Goal: Contribute content

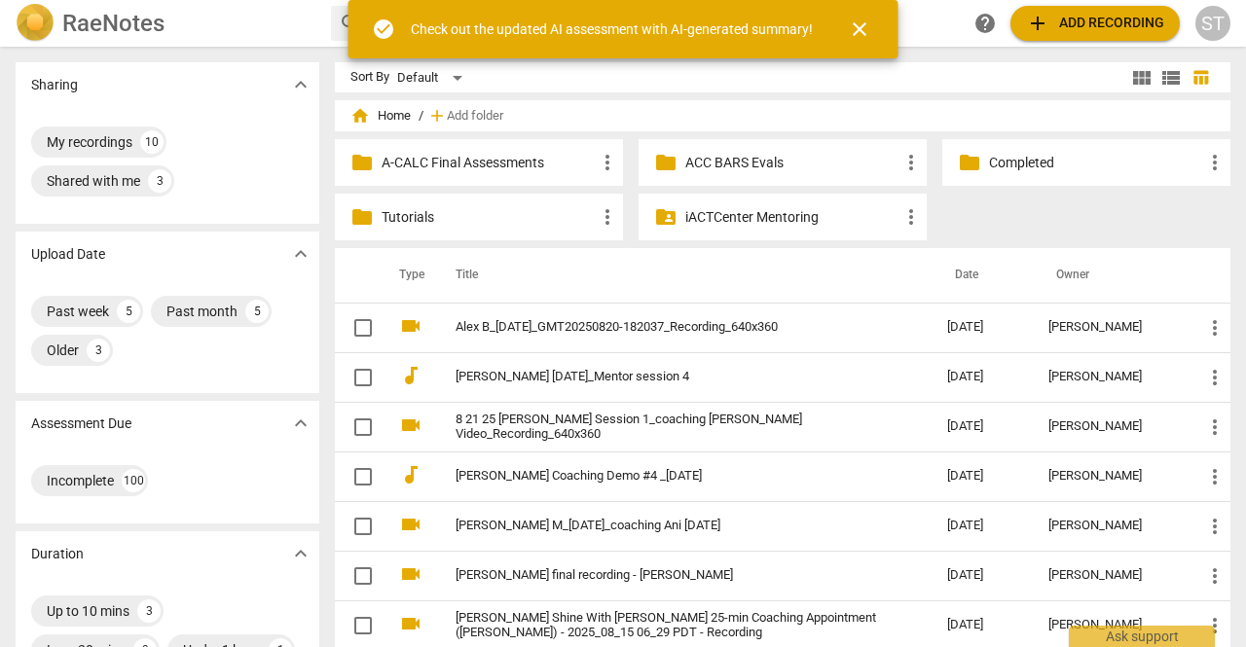
click at [837, 98] on div "Sort By Default view_module view_list table_chart home Home / add Add folder fo…" at bounding box center [790, 513] width 911 height 902
click at [1094, 26] on span "add Add recording" at bounding box center [1095, 23] width 138 height 23
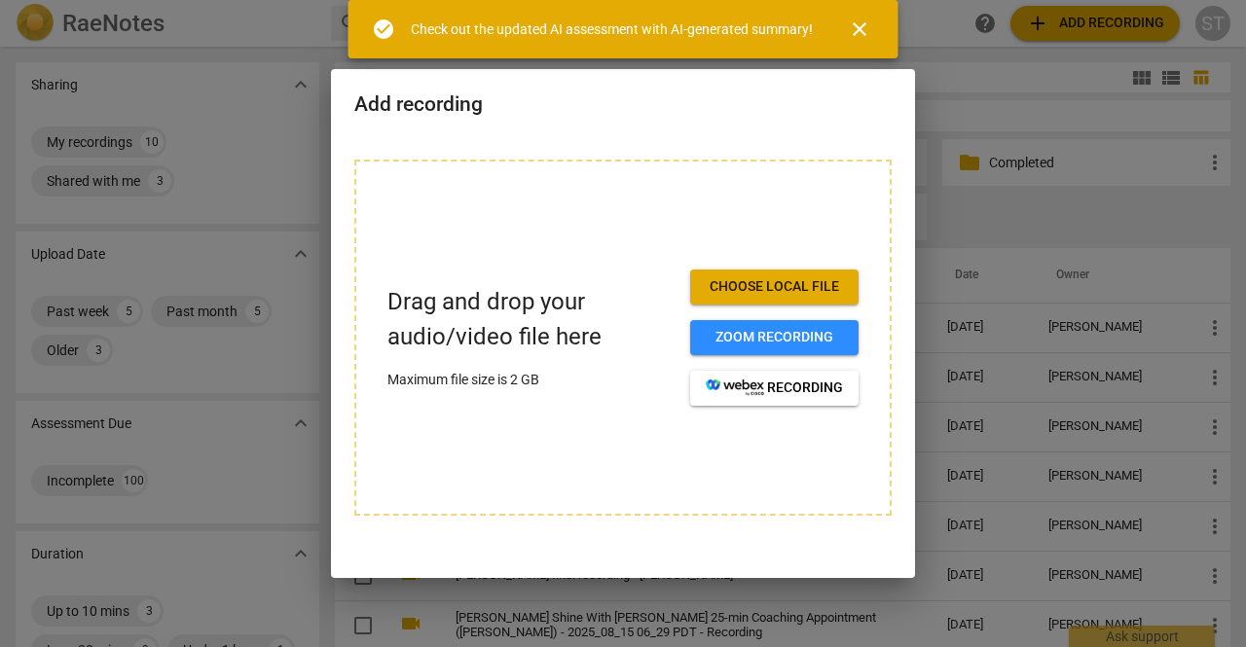
click at [801, 286] on span "Choose local file" at bounding box center [773, 286] width 137 height 19
click at [864, 31] on span "close" at bounding box center [859, 29] width 23 height 23
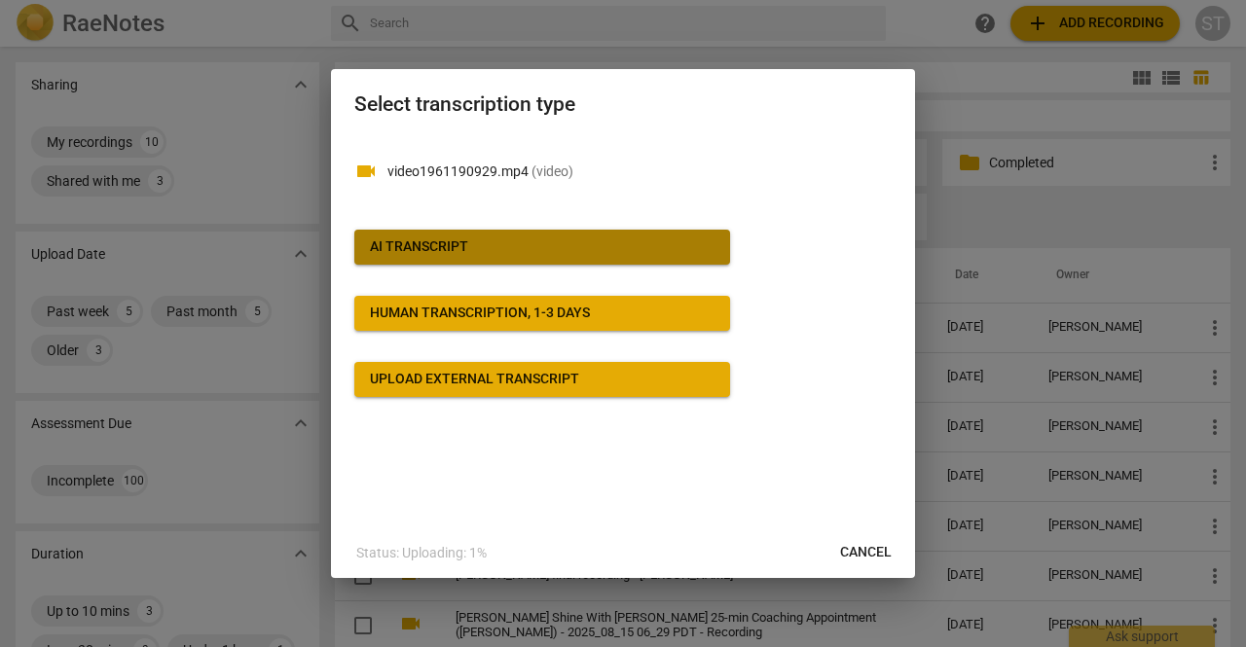
click at [535, 246] on span "AI Transcript" at bounding box center [542, 246] width 344 height 19
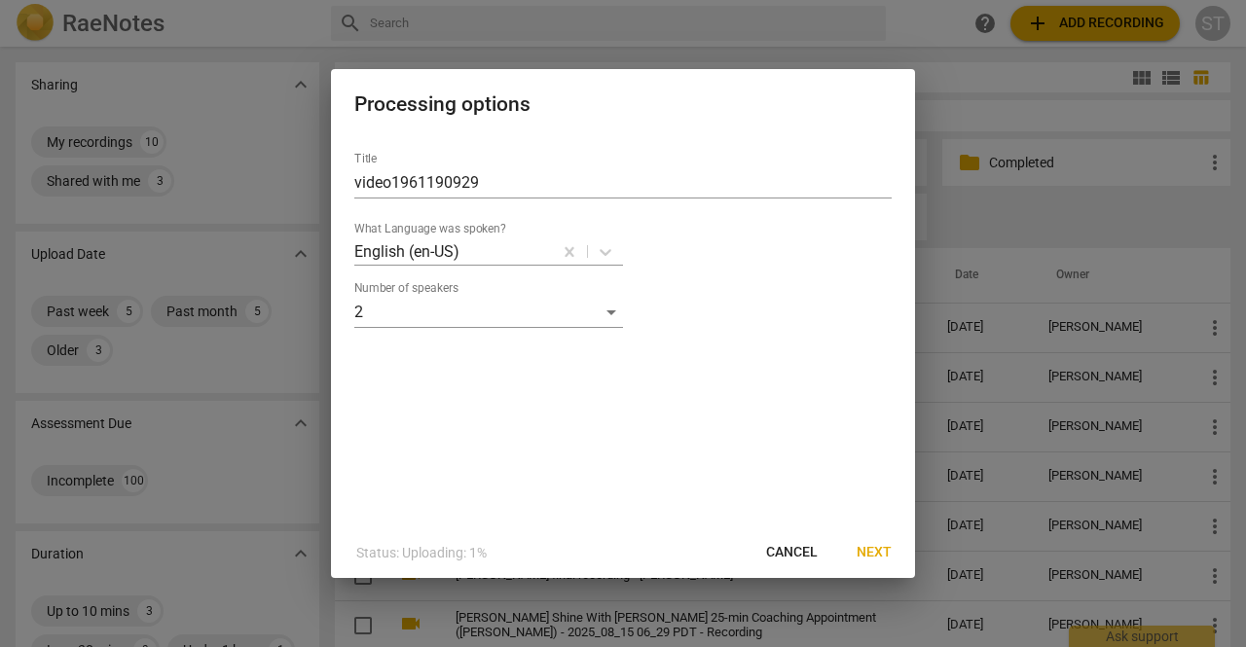
click at [881, 546] on span "Next" at bounding box center [873, 552] width 35 height 19
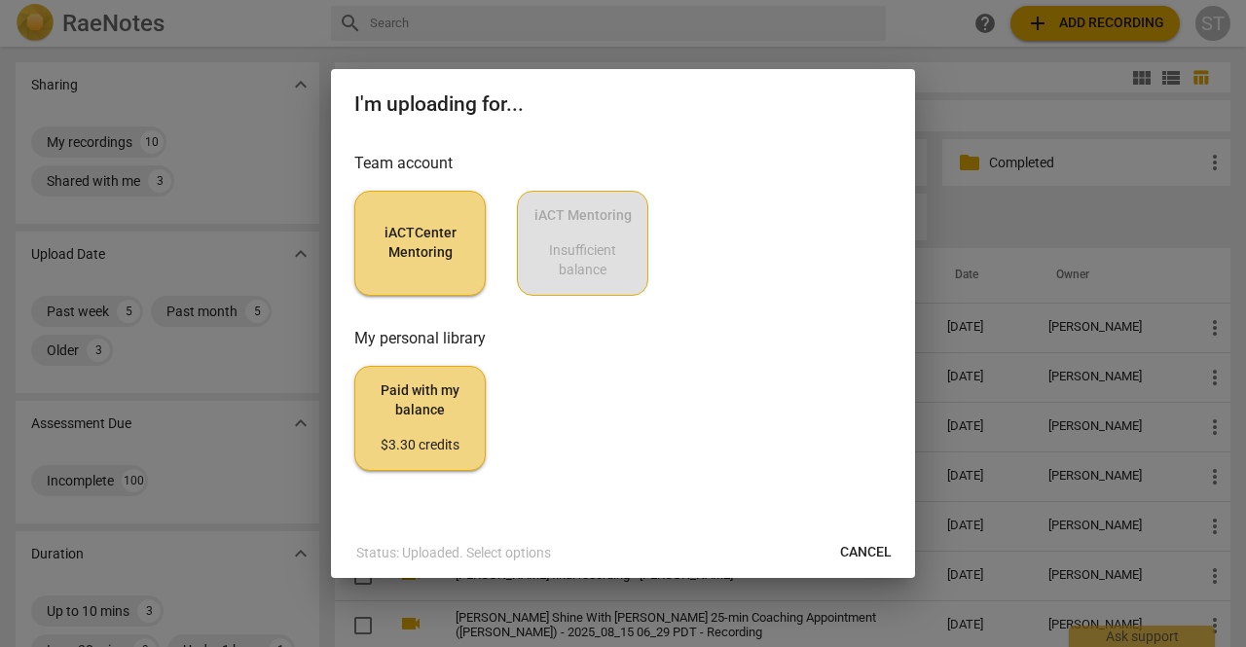
click at [425, 231] on span "iACTCenter Mentoring" at bounding box center [420, 243] width 98 height 38
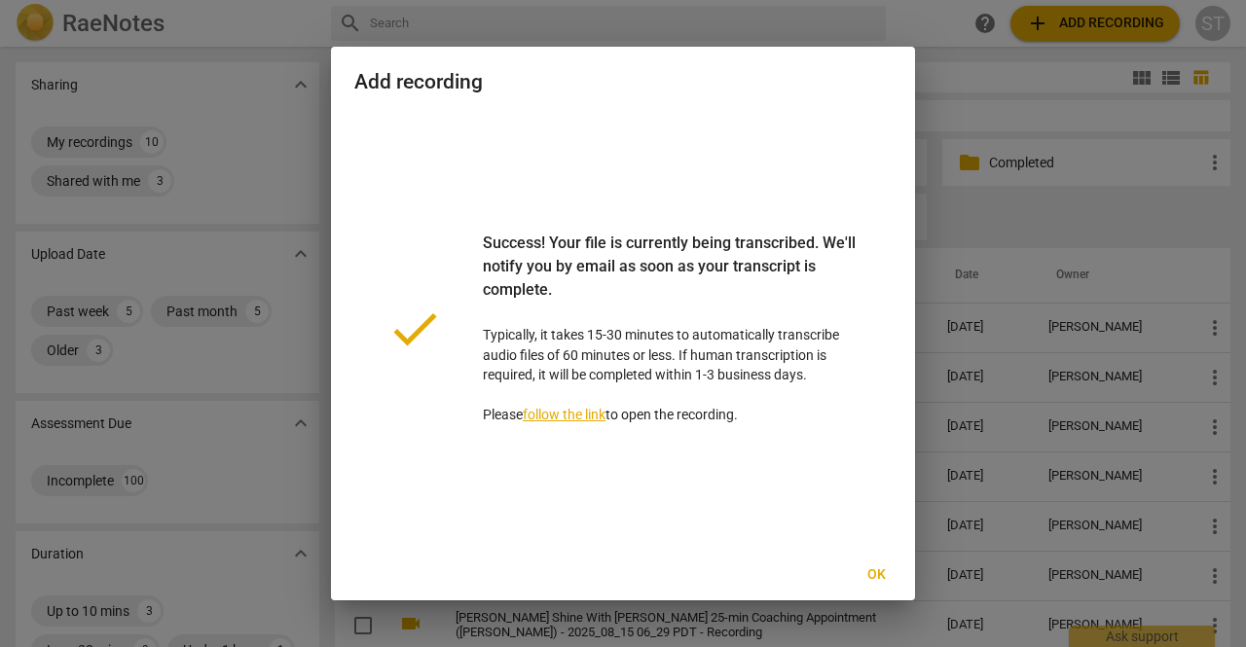
click at [889, 586] on button "Ok" at bounding box center [876, 575] width 62 height 35
